Goal: Information Seeking & Learning: Learn about a topic

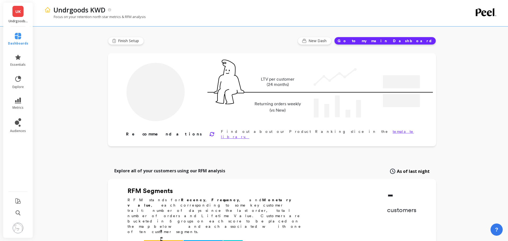
type input "Champions"
type input "371"
